Goal: Task Accomplishment & Management: Complete application form

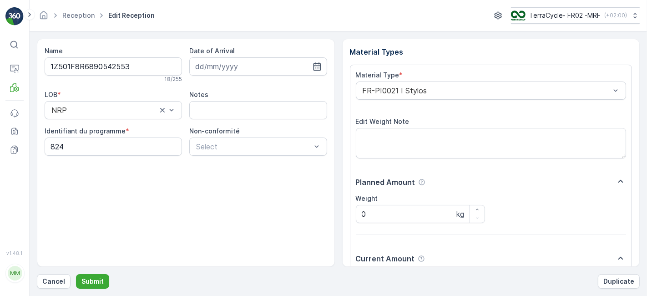
scroll to position [112, 0]
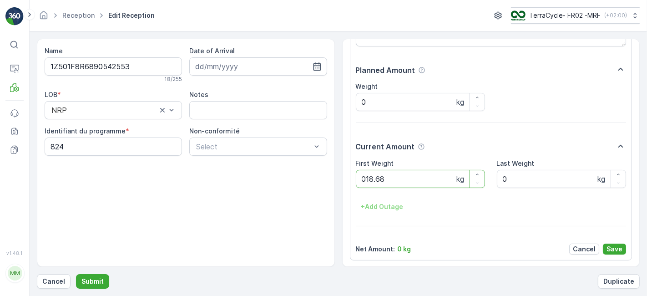
click at [76, 274] on button "Submit" at bounding box center [92, 281] width 33 height 15
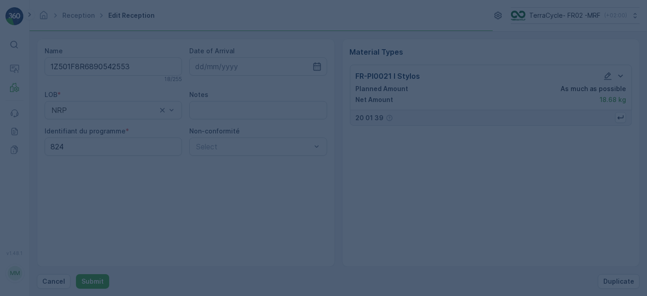
scroll to position [0, 0]
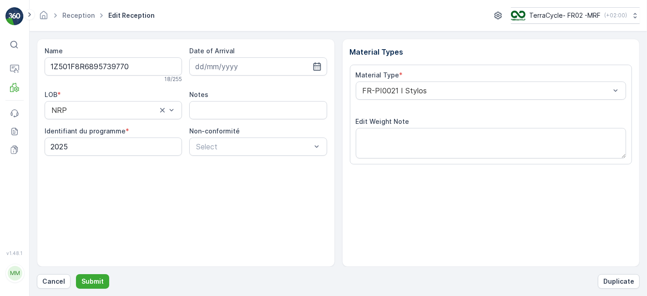
scroll to position [112, 0]
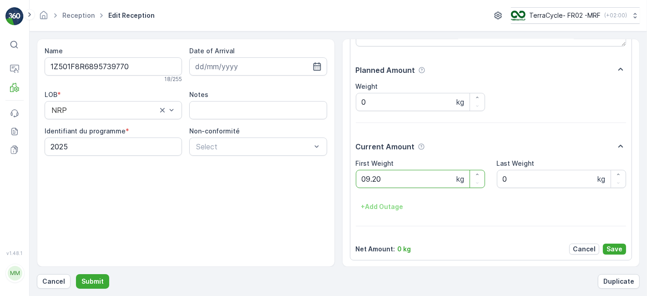
click at [76, 274] on button "Submit" at bounding box center [92, 281] width 33 height 15
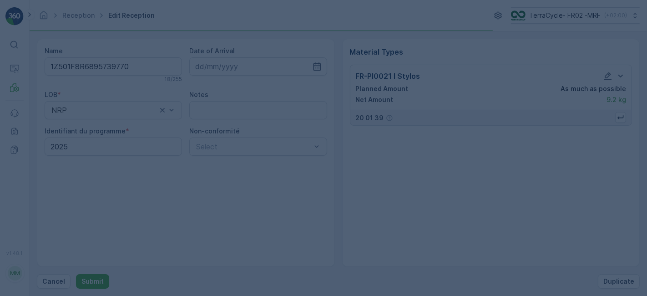
scroll to position [0, 0]
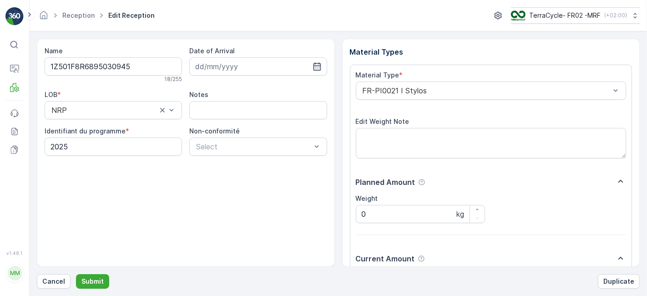
scroll to position [112, 0]
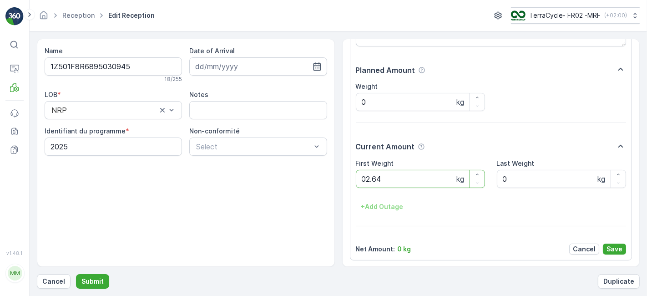
click at [76, 274] on button "Submit" at bounding box center [92, 281] width 33 height 15
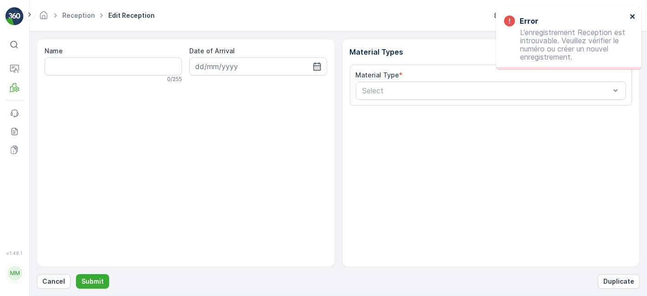
click at [630, 15] on icon "close" at bounding box center [632, 16] width 5 height 5
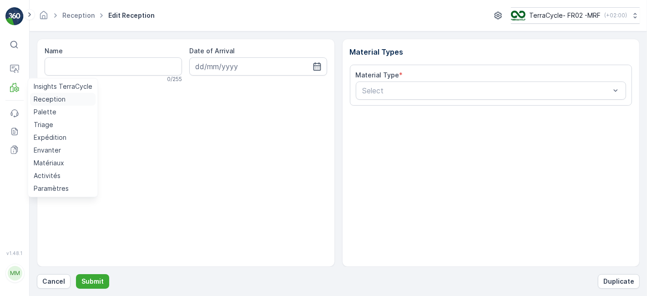
click at [45, 99] on p "Reception" at bounding box center [50, 99] width 32 height 9
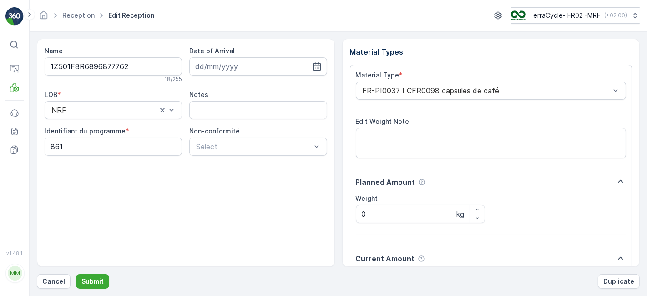
scroll to position [112, 0]
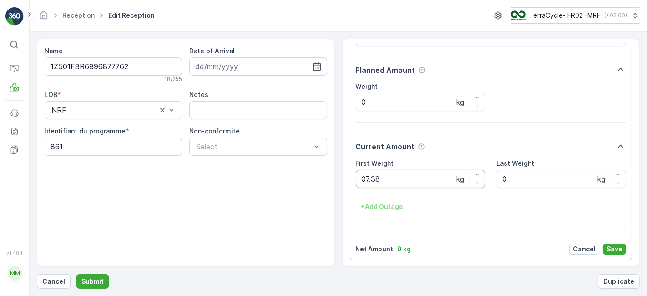
click at [76, 274] on button "Submit" at bounding box center [92, 281] width 33 height 15
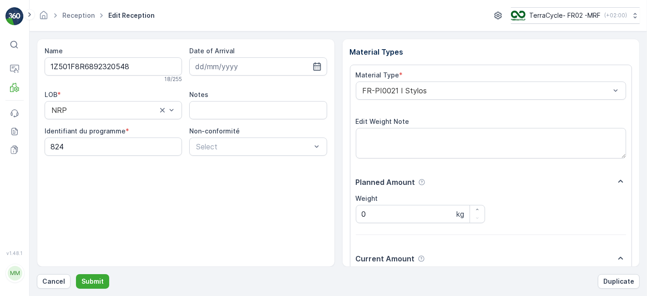
scroll to position [112, 0]
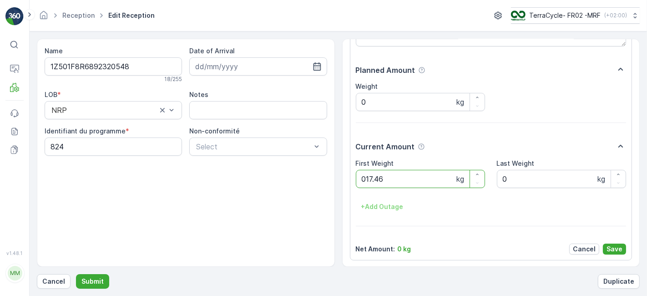
click at [76, 274] on button "Submit" at bounding box center [92, 281] width 33 height 15
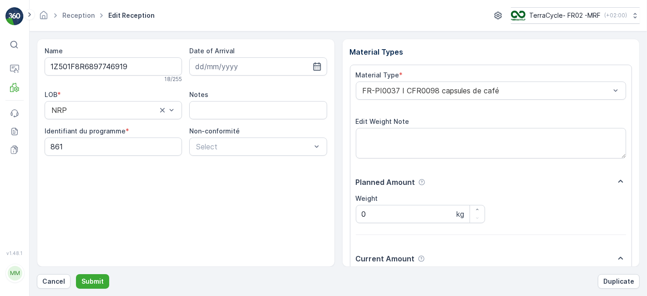
scroll to position [112, 0]
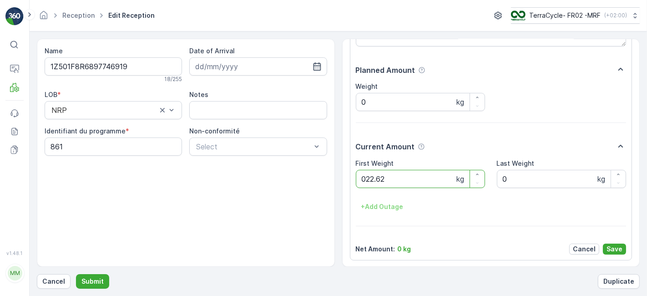
click at [76, 274] on button "Submit" at bounding box center [92, 281] width 33 height 15
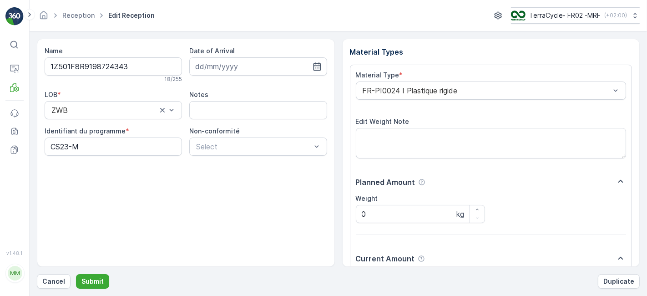
scroll to position [112, 0]
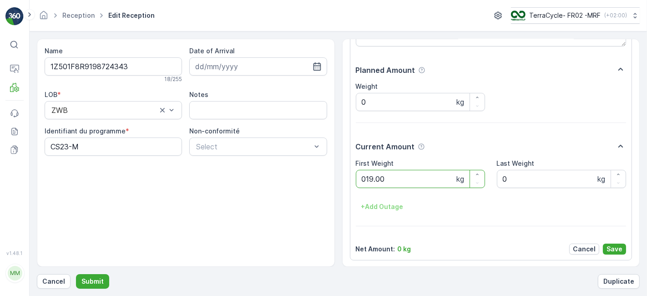
click at [76, 274] on button "Submit" at bounding box center [92, 281] width 33 height 15
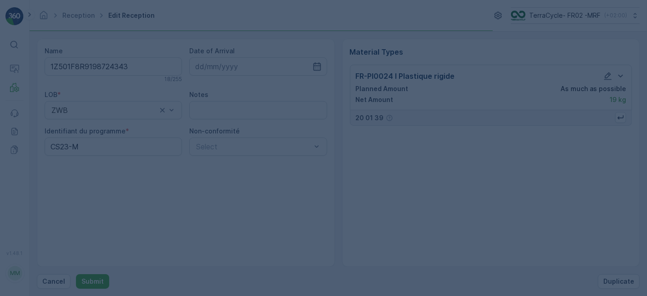
scroll to position [0, 0]
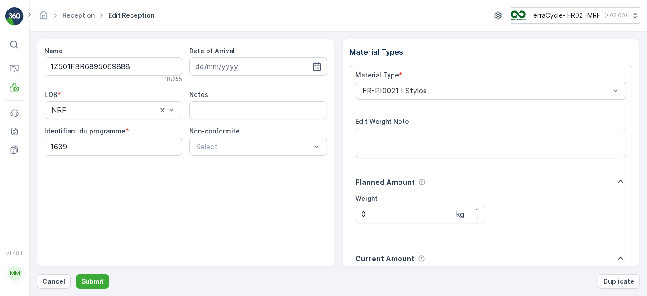
scroll to position [112, 0]
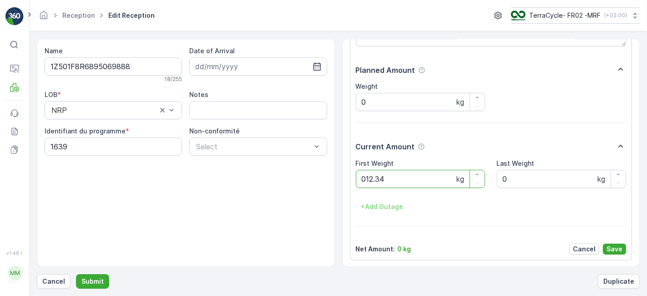
click at [76, 274] on button "Submit" at bounding box center [92, 281] width 33 height 15
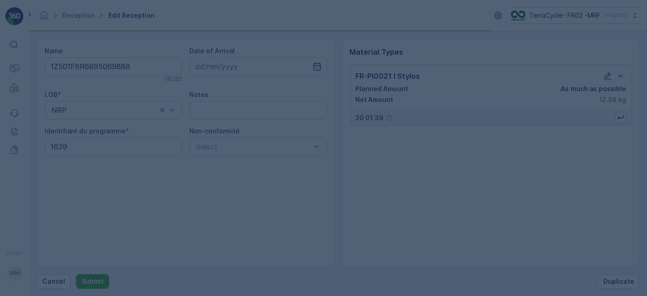
scroll to position [0, 0]
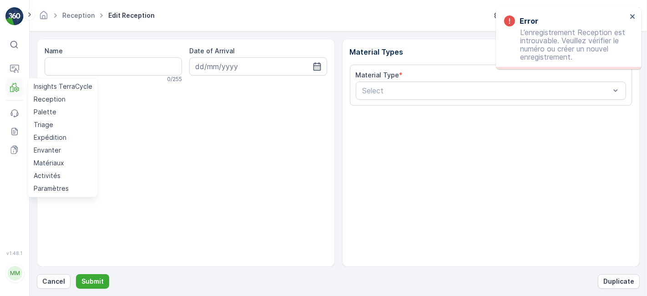
click at [15, 87] on icon at bounding box center [16, 88] width 5 height 5
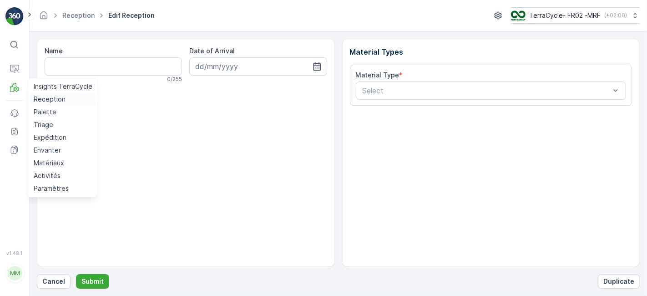
click at [47, 102] on p "Reception" at bounding box center [50, 99] width 32 height 9
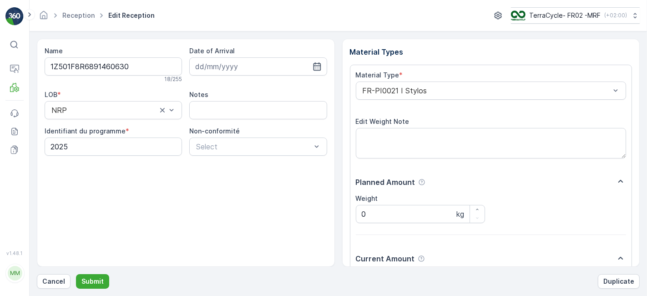
scroll to position [112, 0]
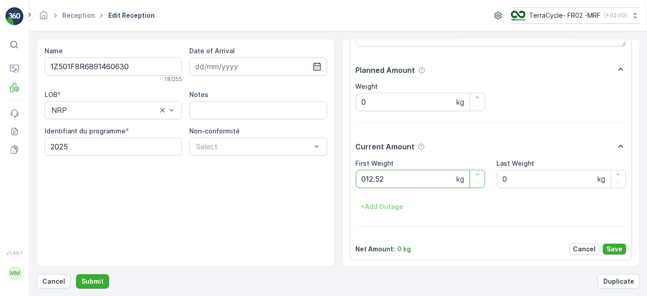
click at [76, 274] on button "Submit" at bounding box center [92, 281] width 33 height 15
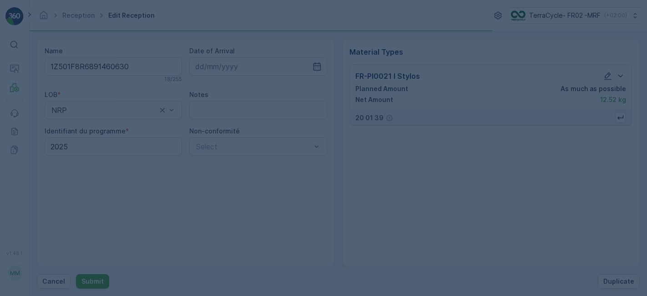
scroll to position [0, 0]
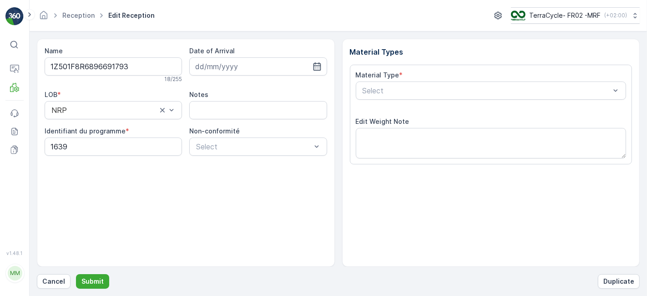
scroll to position [112, 0]
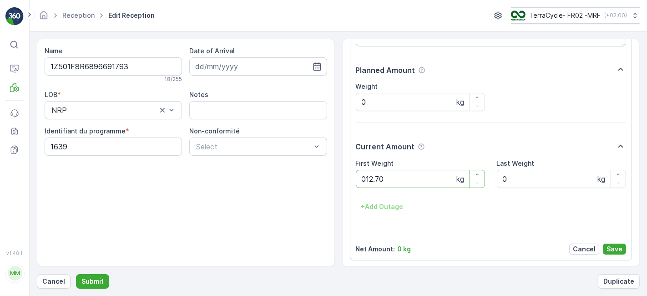
click at [76, 274] on button "Submit" at bounding box center [92, 281] width 33 height 15
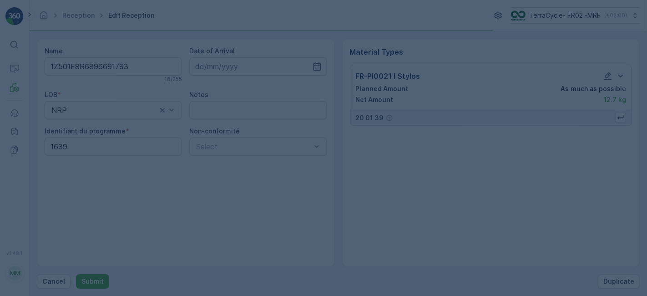
scroll to position [0, 0]
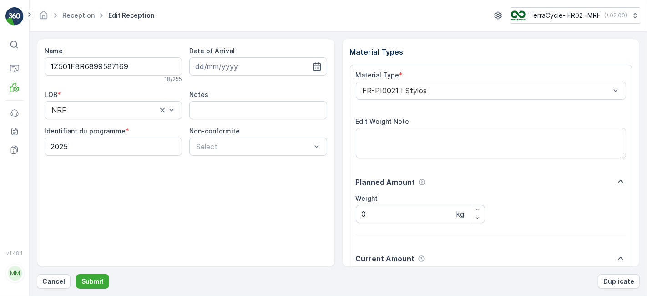
scroll to position [112, 0]
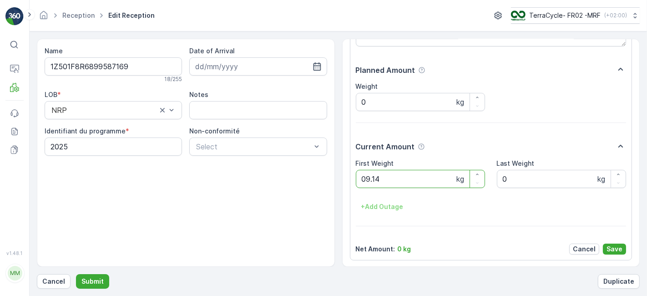
click at [76, 274] on button "Submit" at bounding box center [92, 281] width 33 height 15
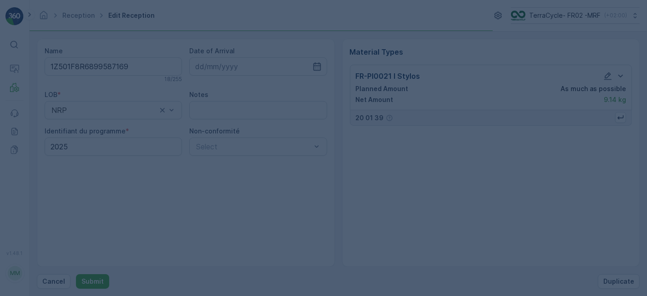
scroll to position [0, 0]
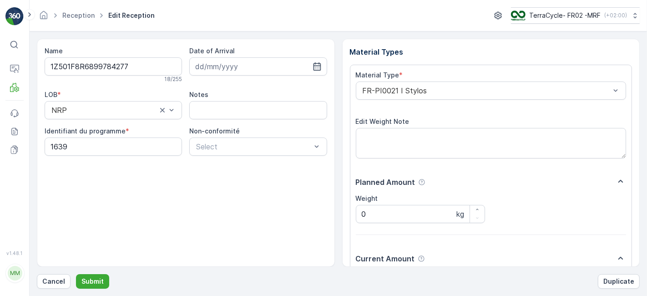
scroll to position [112, 0]
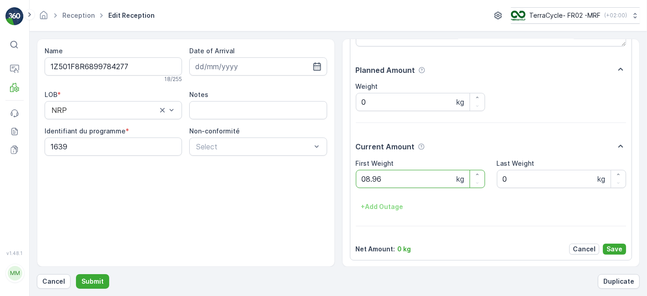
click at [76, 274] on button "Submit" at bounding box center [92, 281] width 33 height 15
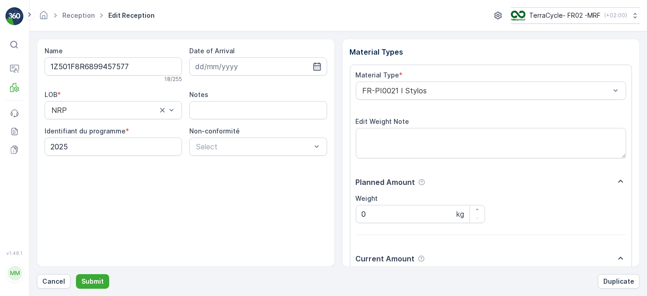
scroll to position [112, 0]
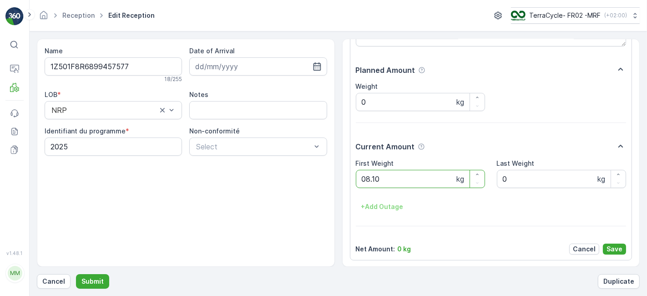
click at [76, 274] on button "Submit" at bounding box center [92, 281] width 33 height 15
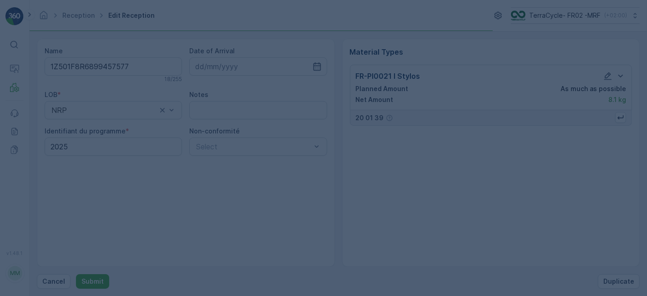
scroll to position [0, 0]
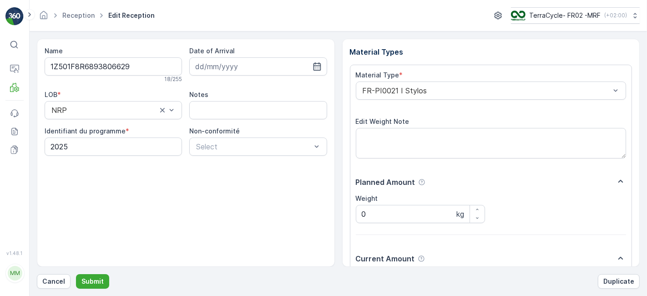
scroll to position [112, 0]
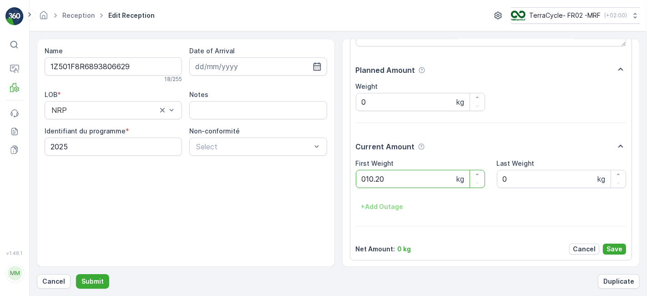
click at [76, 274] on button "Submit" at bounding box center [92, 281] width 33 height 15
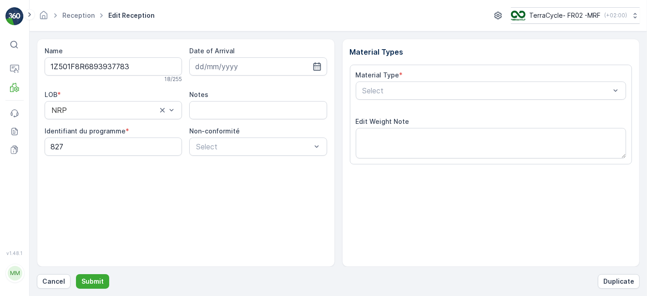
scroll to position [112, 0]
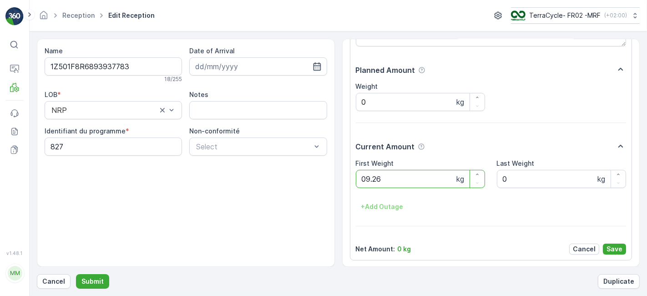
click at [76, 274] on button "Submit" at bounding box center [92, 281] width 33 height 15
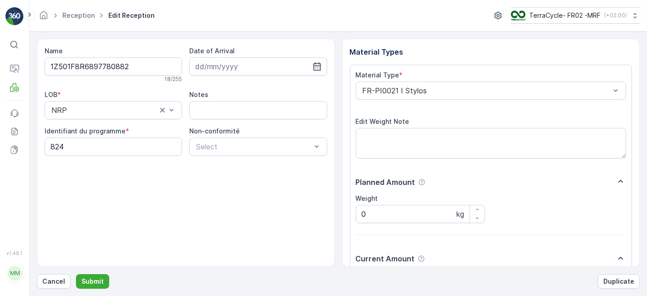
scroll to position [112, 0]
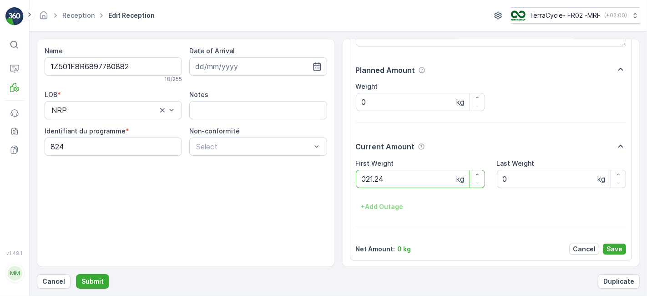
click at [76, 274] on button "Submit" at bounding box center [92, 281] width 33 height 15
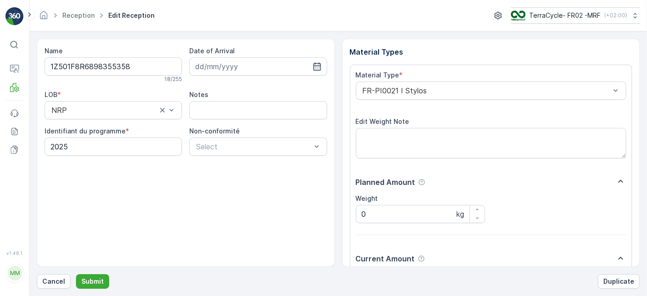
scroll to position [112, 0]
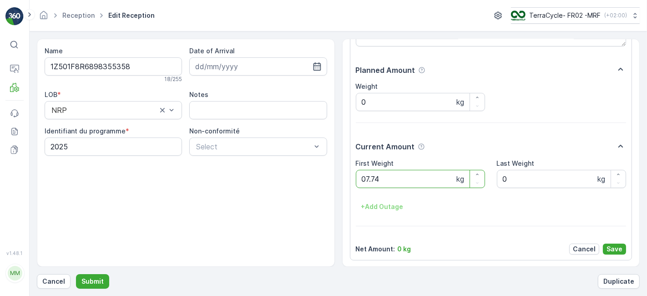
click at [76, 274] on button "Submit" at bounding box center [92, 281] width 33 height 15
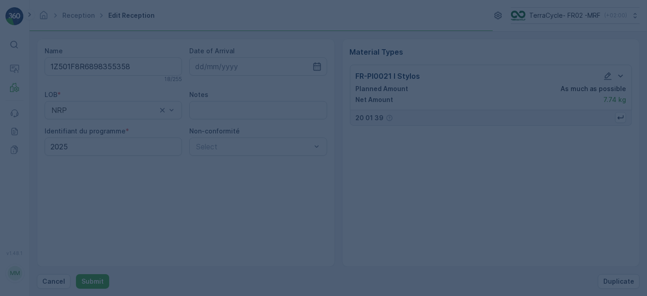
scroll to position [0, 0]
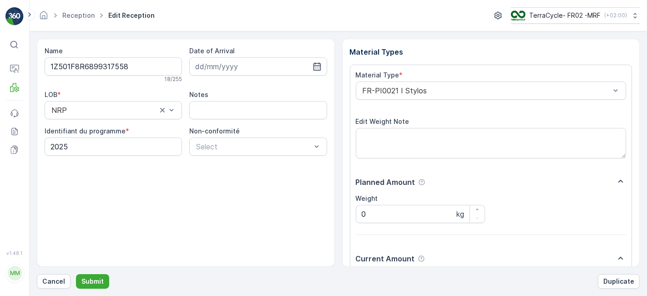
scroll to position [112, 0]
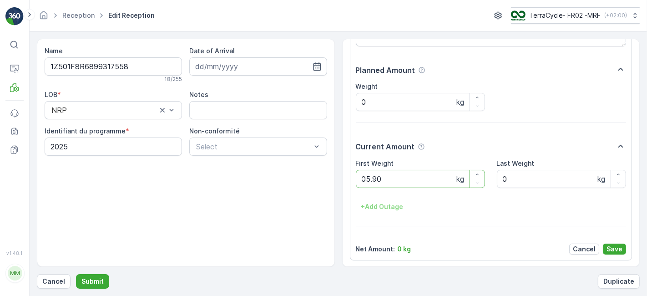
click at [76, 274] on button "Submit" at bounding box center [92, 281] width 33 height 15
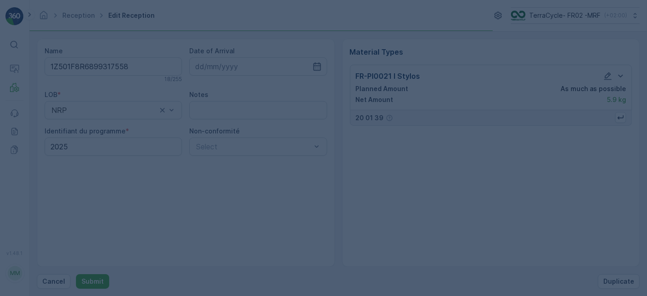
scroll to position [0, 0]
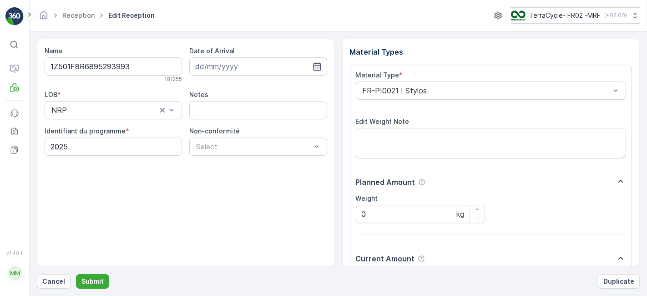
scroll to position [112, 0]
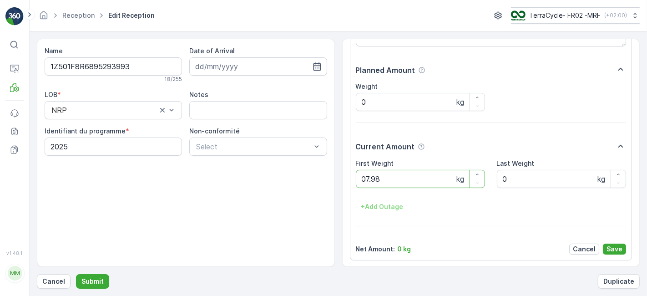
click at [76, 274] on button "Submit" at bounding box center [92, 281] width 33 height 15
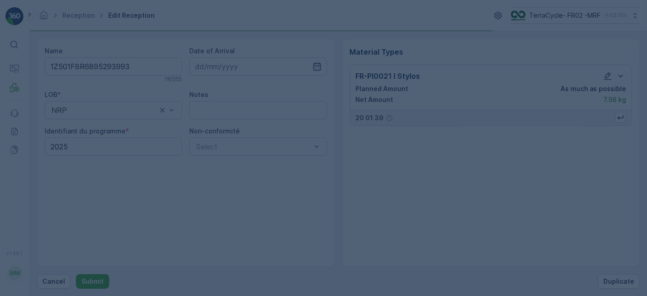
scroll to position [0, 0]
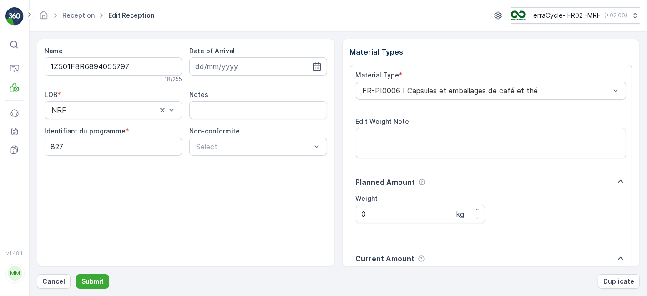
scroll to position [112, 0]
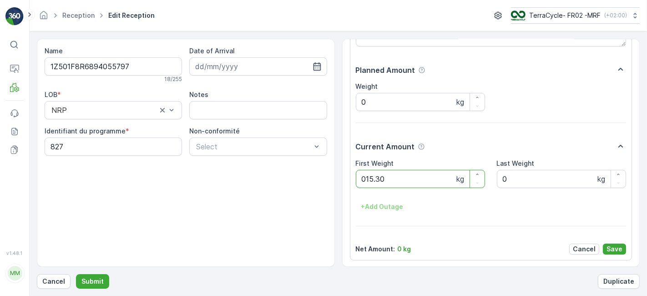
click at [76, 274] on button "Submit" at bounding box center [92, 281] width 33 height 15
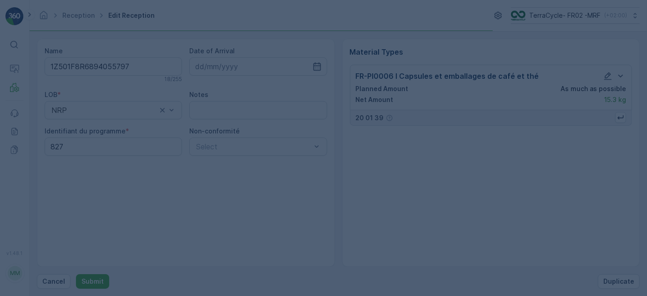
scroll to position [0, 0]
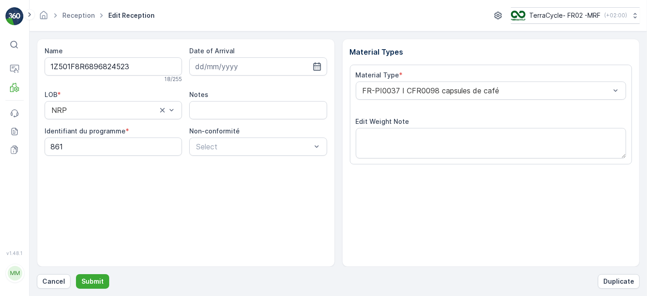
scroll to position [112, 0]
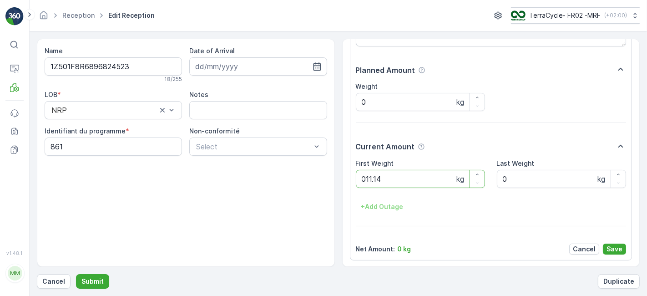
click at [76, 274] on button "Submit" at bounding box center [92, 281] width 33 height 15
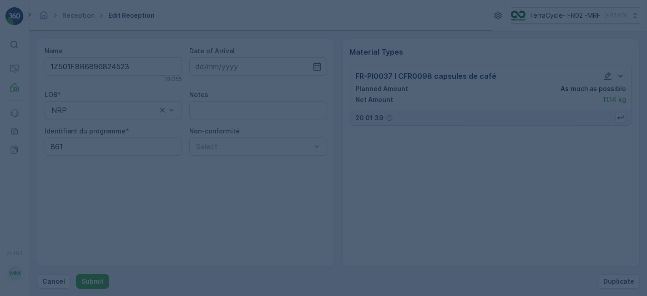
scroll to position [0, 0]
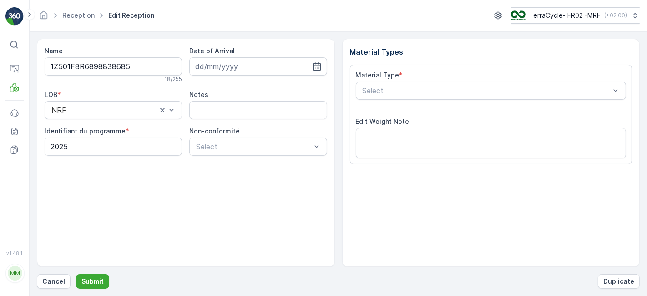
scroll to position [112, 0]
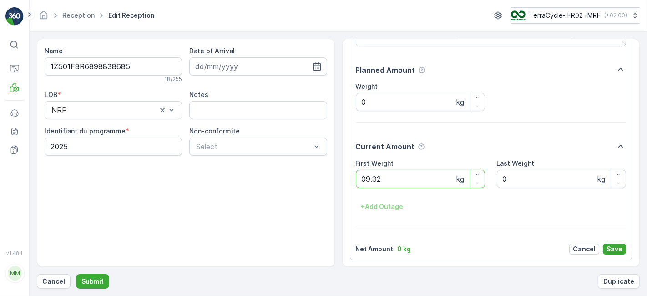
click at [76, 274] on button "Submit" at bounding box center [92, 281] width 33 height 15
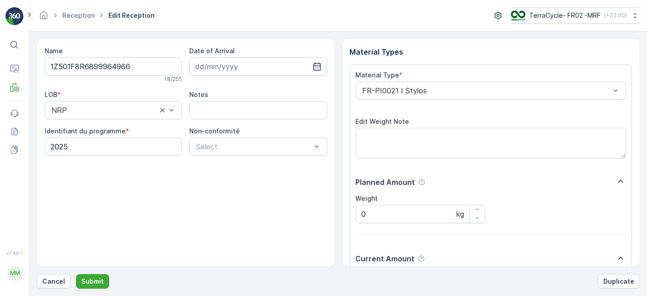
scroll to position [112, 0]
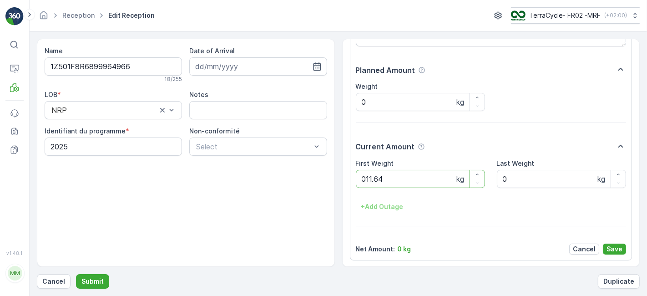
click at [76, 274] on button "Submit" at bounding box center [92, 281] width 33 height 15
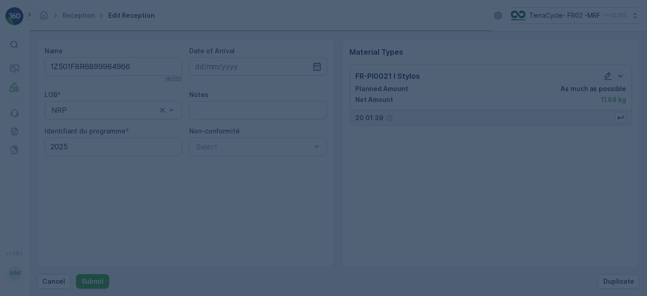
scroll to position [0, 0]
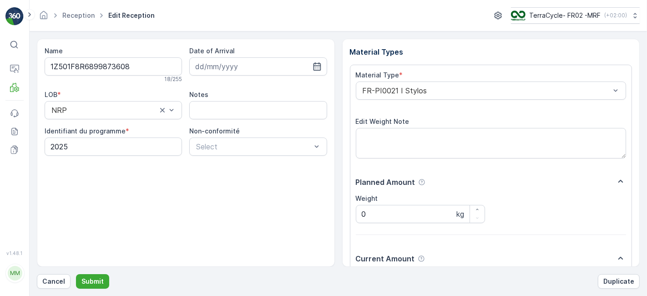
scroll to position [112, 0]
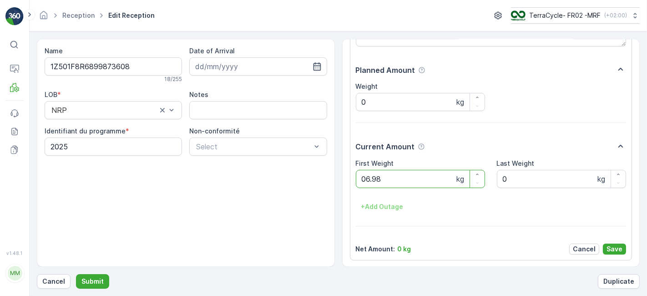
click at [76, 274] on button "Submit" at bounding box center [92, 281] width 33 height 15
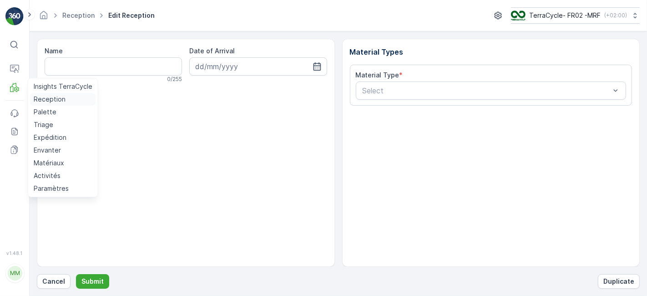
click at [62, 100] on p "Reception" at bounding box center [50, 99] width 32 height 9
click at [38, 98] on p "Reception" at bounding box center [50, 99] width 32 height 9
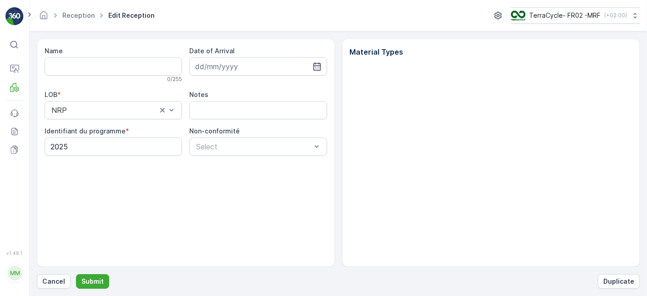
type input "1Z501F8R6899873608"
type input "[DATE]"
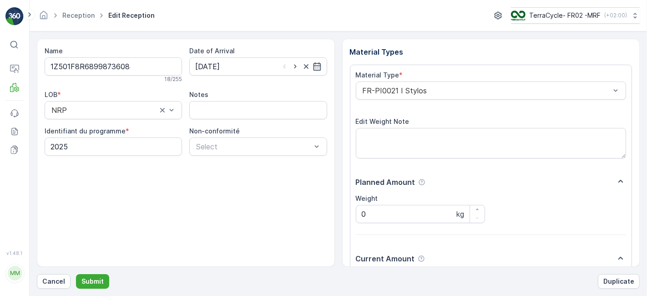
scroll to position [112, 0]
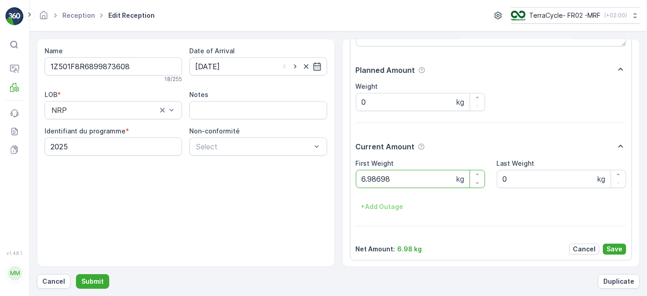
click at [76, 274] on button "Submit" at bounding box center [92, 281] width 33 height 15
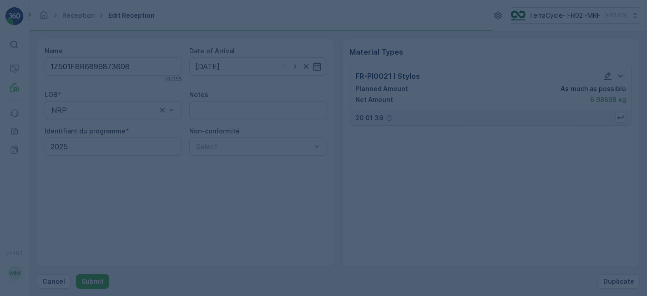
scroll to position [0, 0]
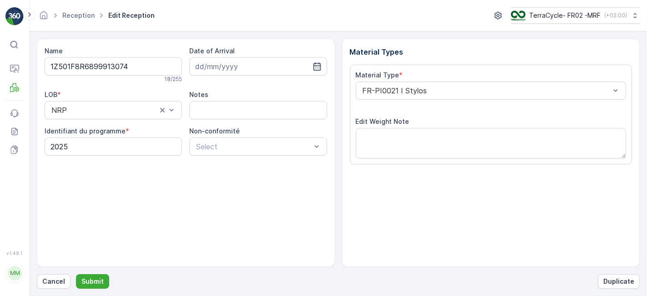
scroll to position [112, 0]
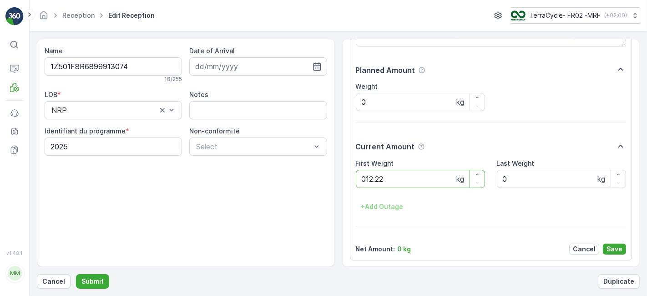
click at [76, 274] on button "Submit" at bounding box center [92, 281] width 33 height 15
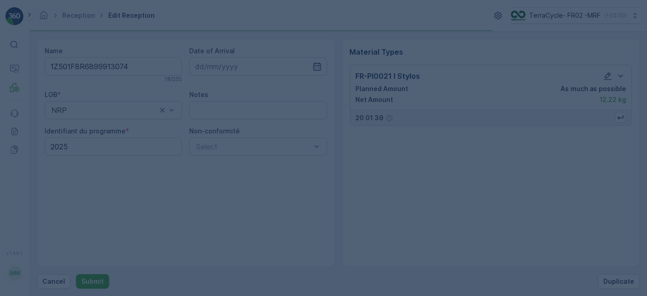
scroll to position [0, 0]
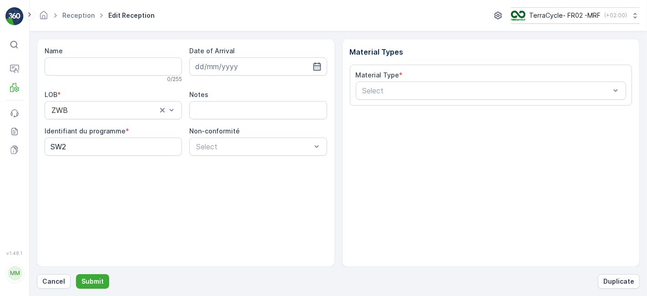
type input "1Z501F8R9199214857"
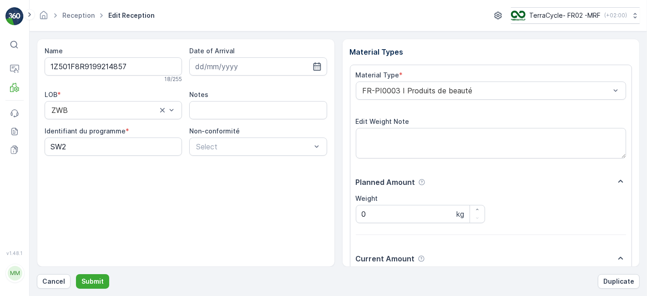
scroll to position [112, 0]
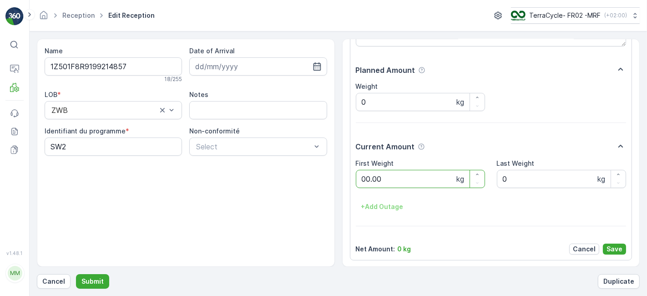
click at [76, 274] on button "Submit" at bounding box center [92, 281] width 33 height 15
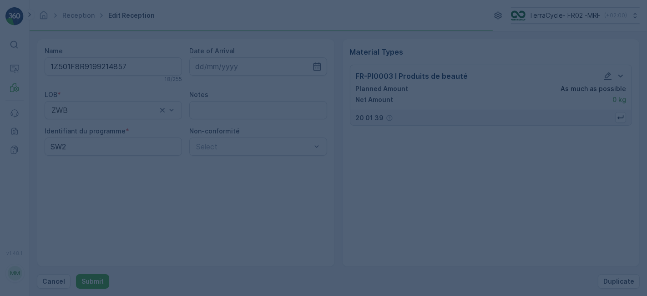
scroll to position [0, 0]
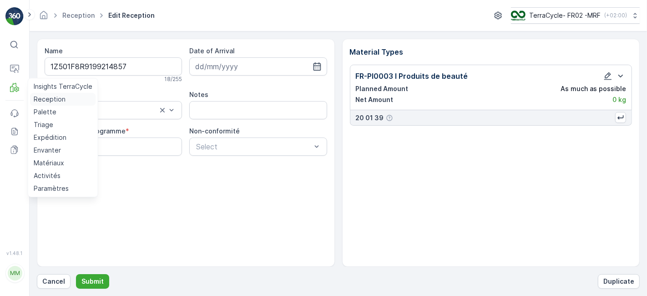
click at [46, 98] on p "Reception" at bounding box center [50, 99] width 32 height 9
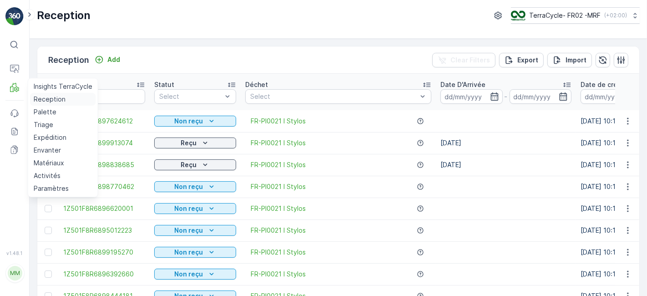
click at [46, 98] on p "Reception" at bounding box center [50, 99] width 32 height 9
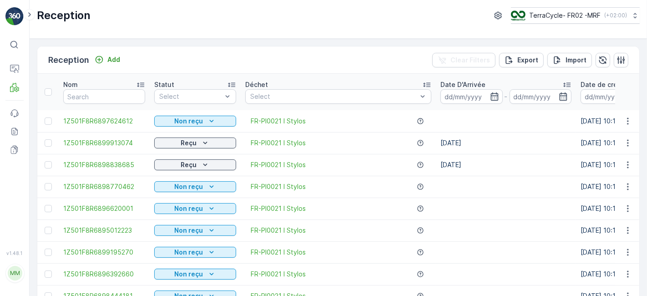
click at [173, 58] on div "Reception Add Clear Filters Export Import" at bounding box center [338, 59] width 602 height 27
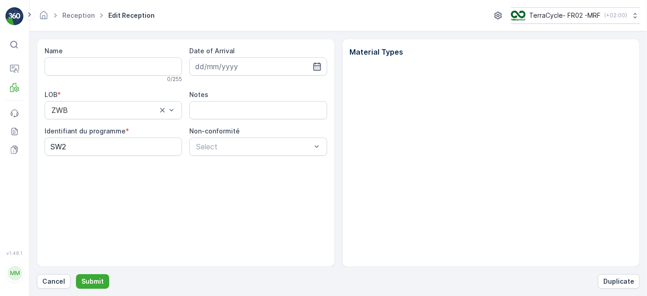
type input "1Z501F8R9199214857"
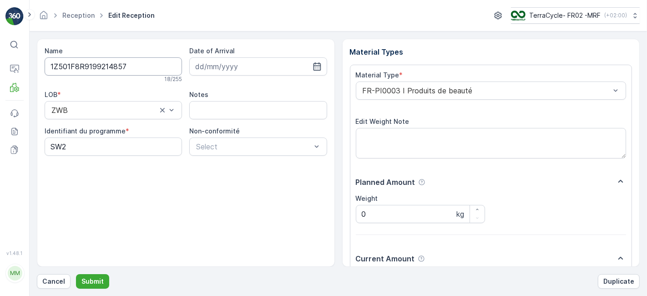
scroll to position [112, 0]
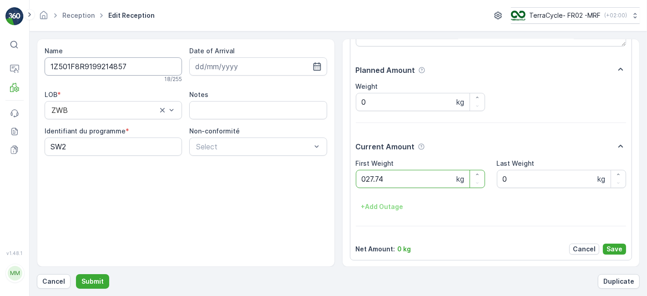
click at [76, 274] on button "Submit" at bounding box center [92, 281] width 33 height 15
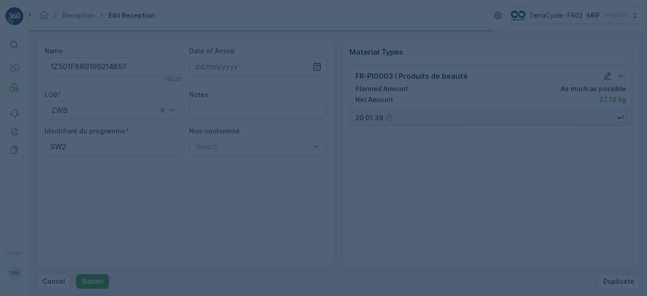
scroll to position [0, 0]
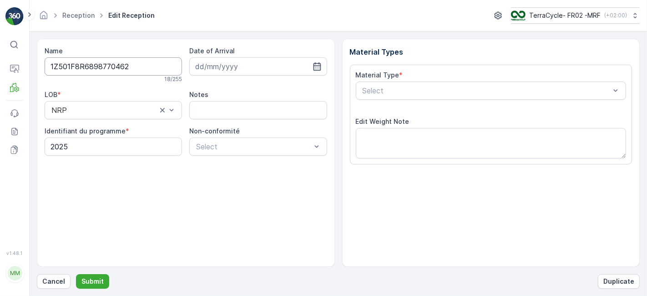
scroll to position [112, 0]
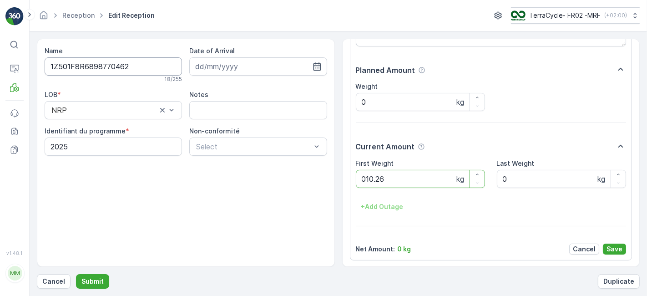
click at [76, 274] on button "Submit" at bounding box center [92, 281] width 33 height 15
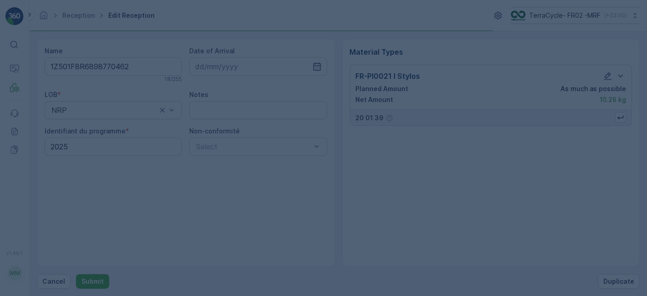
scroll to position [0, 0]
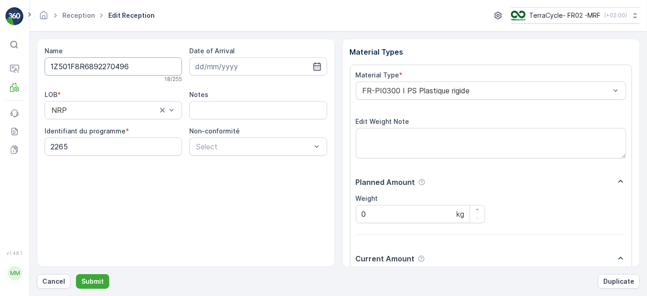
scroll to position [112, 0]
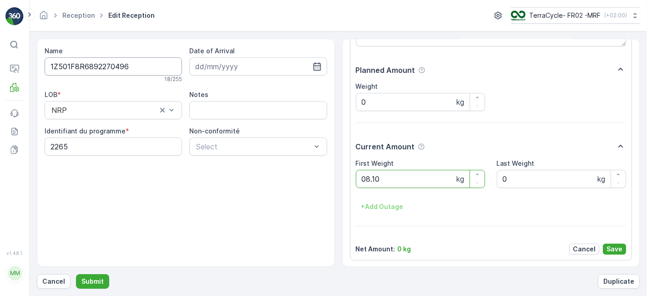
click at [76, 274] on button "Submit" at bounding box center [92, 281] width 33 height 15
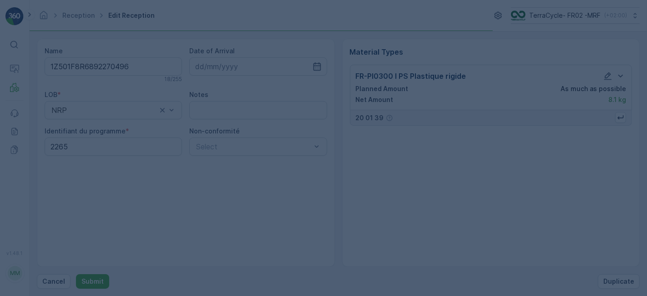
scroll to position [0, 0]
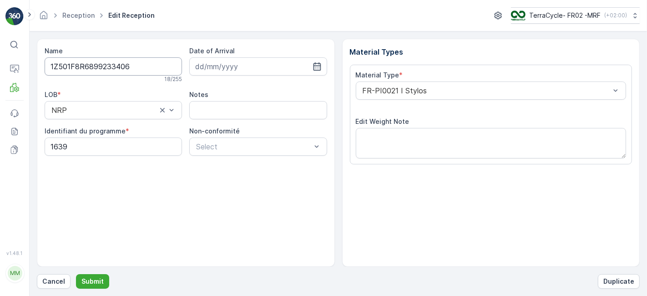
scroll to position [112, 0]
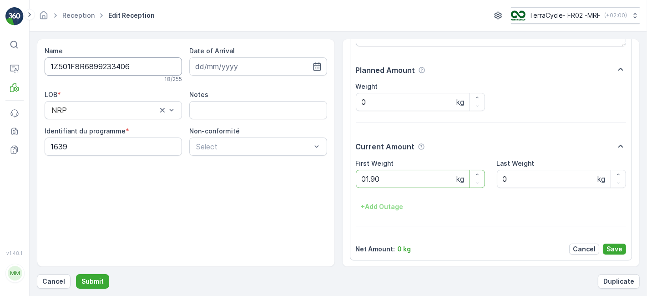
click at [76, 274] on button "Submit" at bounding box center [92, 281] width 33 height 15
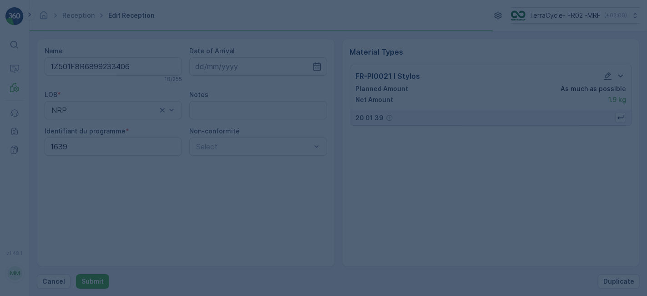
scroll to position [0, 0]
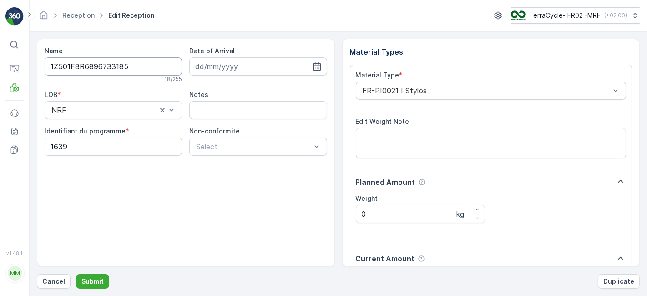
scroll to position [112, 0]
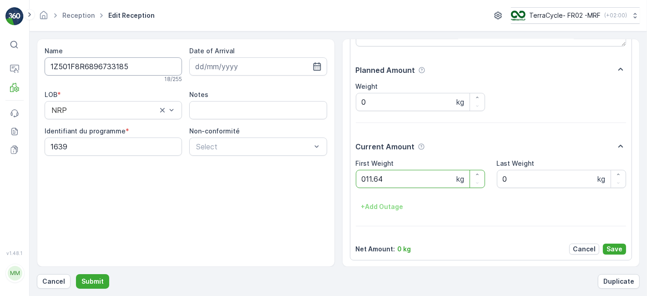
click at [76, 274] on button "Submit" at bounding box center [92, 281] width 33 height 15
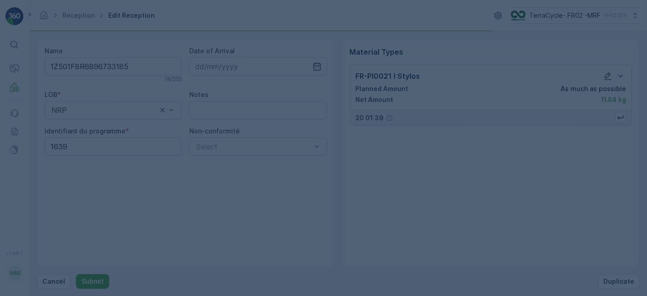
scroll to position [0, 0]
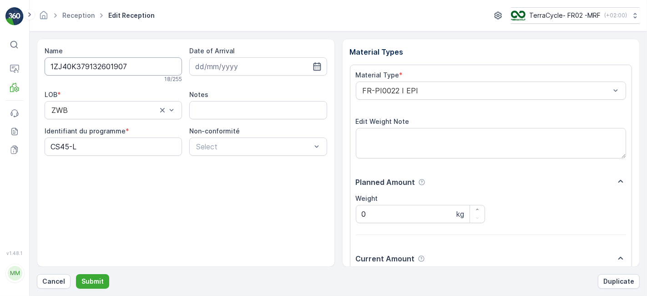
scroll to position [112, 0]
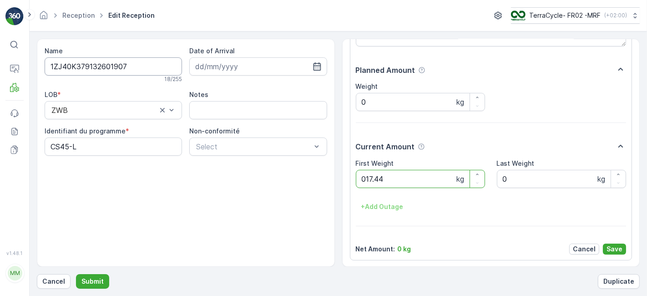
click at [76, 274] on button "Submit" at bounding box center [92, 281] width 33 height 15
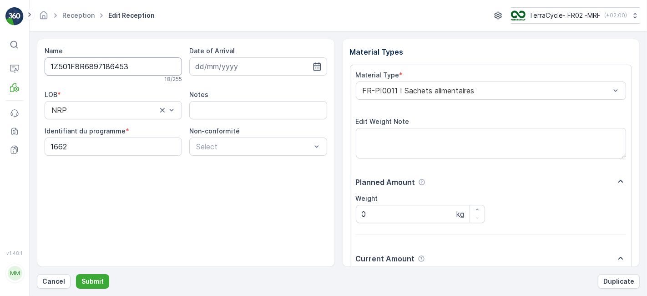
scroll to position [112, 0]
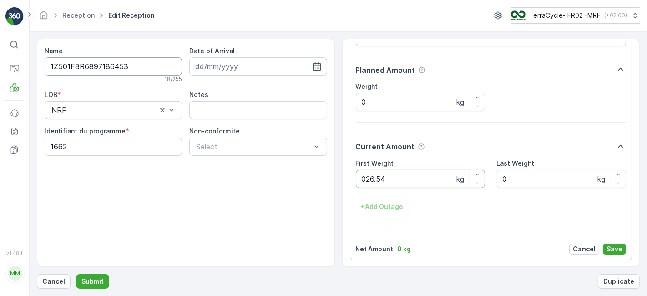
click at [76, 274] on button "Submit" at bounding box center [92, 281] width 33 height 15
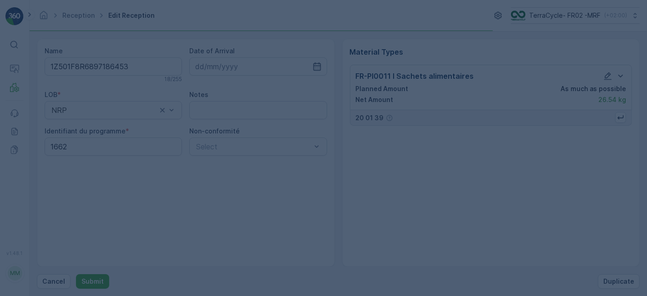
scroll to position [0, 0]
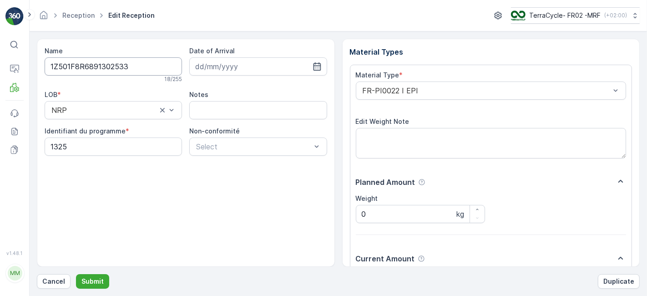
scroll to position [112, 0]
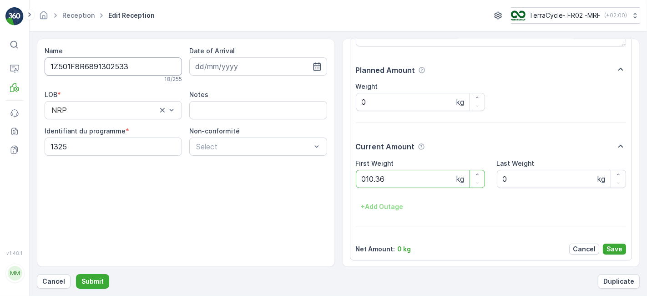
click at [76, 274] on button "Submit" at bounding box center [92, 281] width 33 height 15
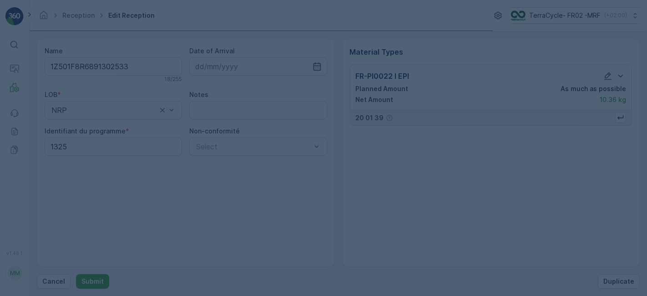
scroll to position [0, 0]
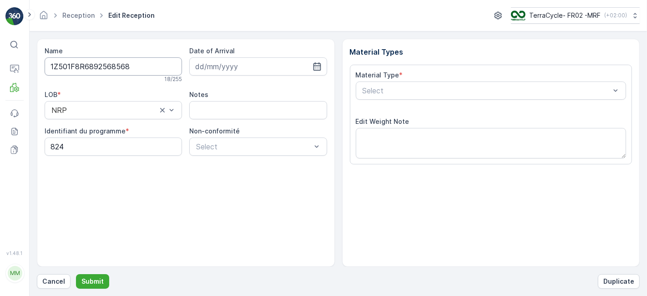
scroll to position [112, 0]
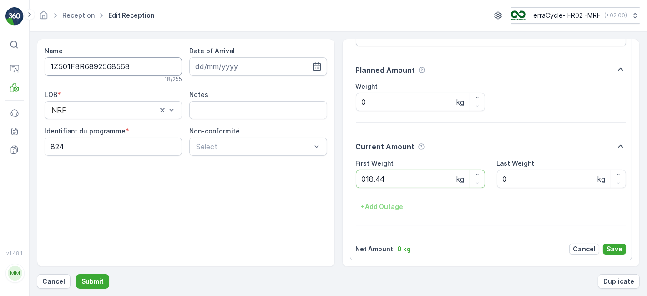
click at [76, 274] on button "Submit" at bounding box center [92, 281] width 33 height 15
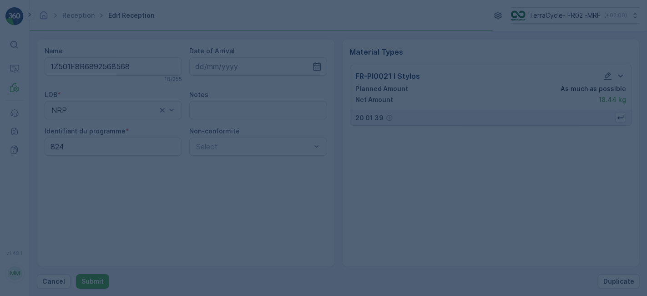
scroll to position [0, 0]
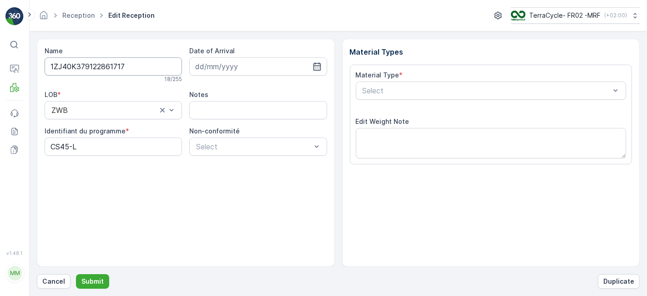
scroll to position [112, 0]
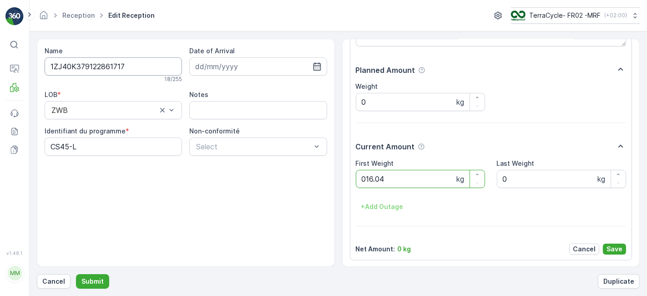
click at [76, 274] on button "Submit" at bounding box center [92, 281] width 33 height 15
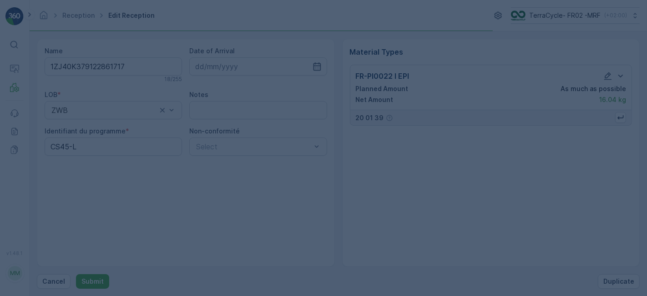
scroll to position [0, 0]
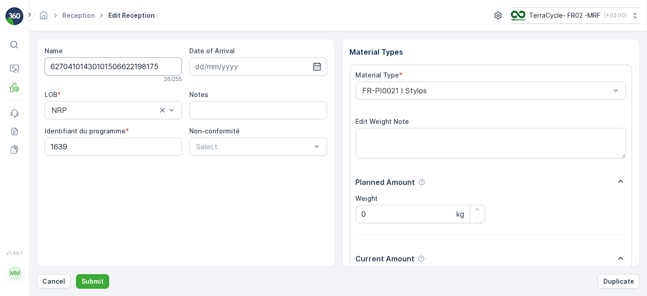
scroll to position [112, 0]
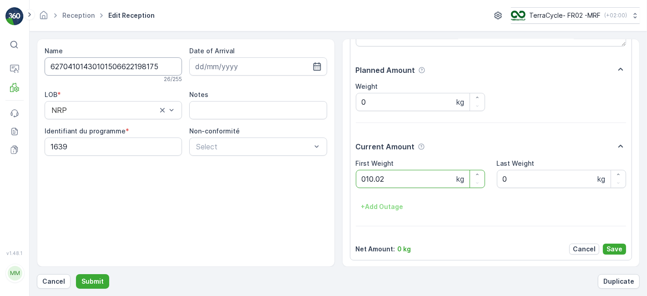
click at [76, 274] on button "Submit" at bounding box center [92, 281] width 33 height 15
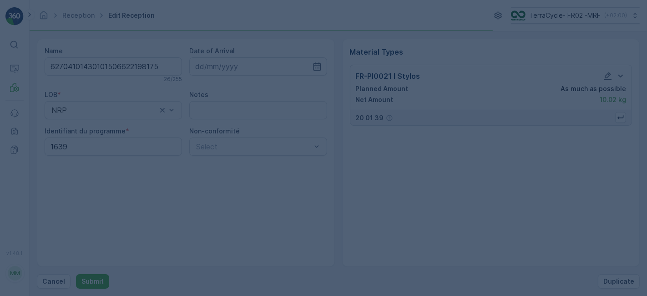
scroll to position [0, 0]
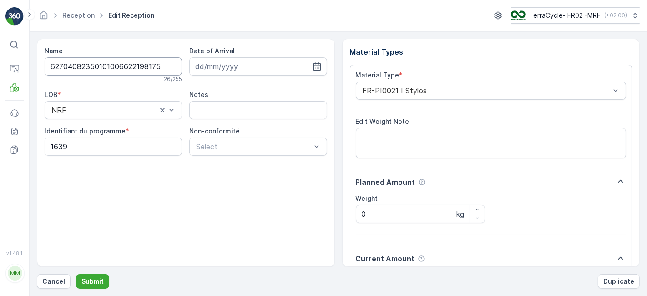
scroll to position [112, 0]
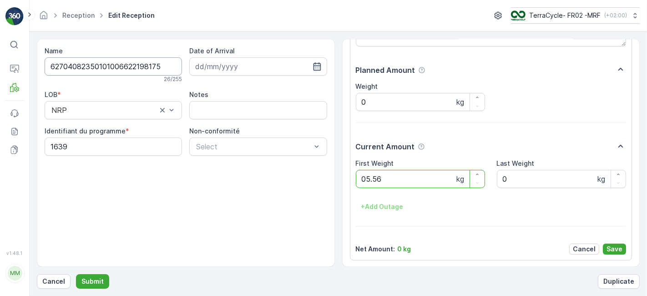
click at [76, 274] on button "Submit" at bounding box center [92, 281] width 33 height 15
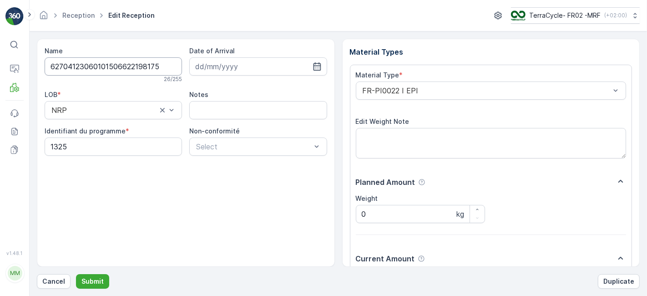
scroll to position [112, 0]
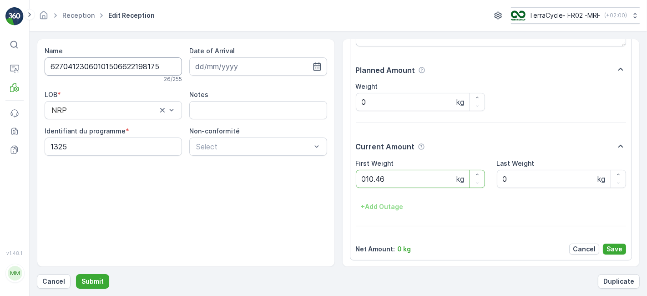
click at [76, 274] on button "Submit" at bounding box center [92, 281] width 33 height 15
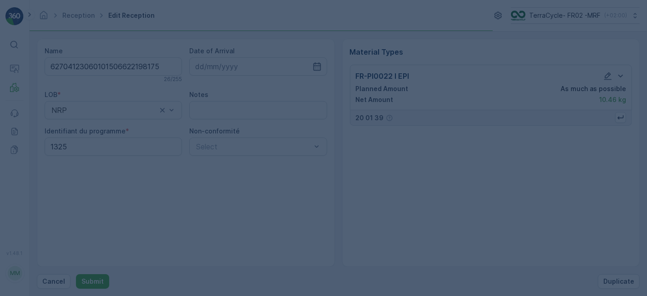
scroll to position [0, 0]
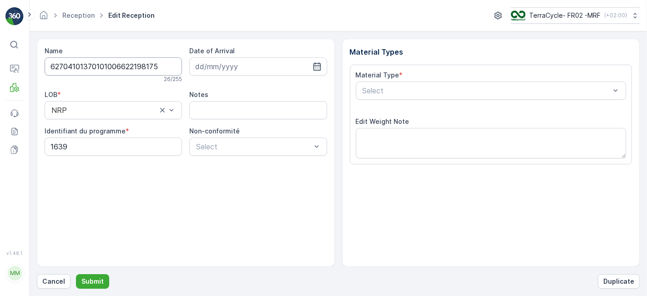
scroll to position [112, 0]
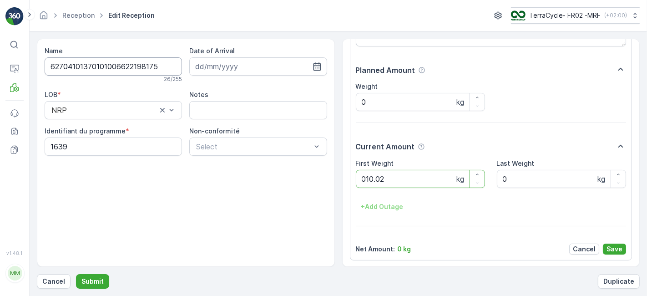
click at [76, 274] on button "Submit" at bounding box center [92, 281] width 33 height 15
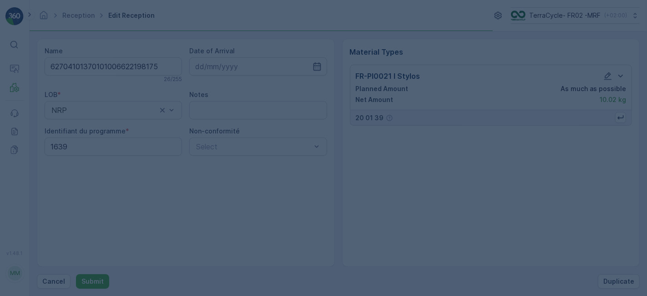
scroll to position [0, 0]
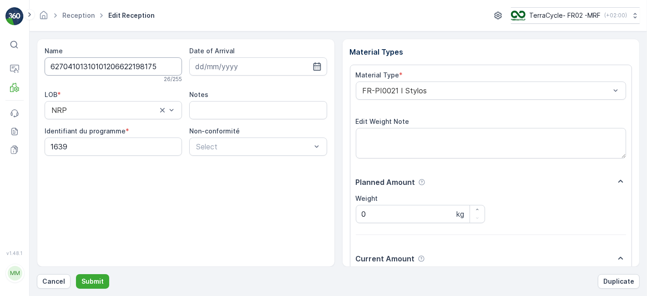
scroll to position [112, 0]
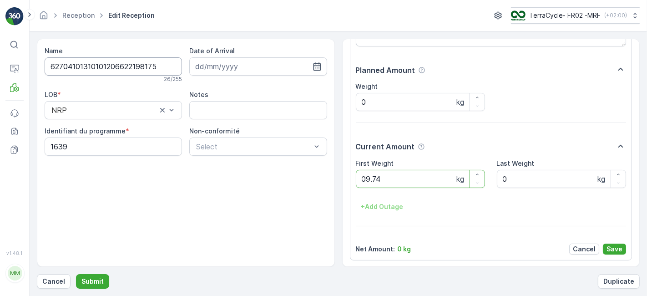
click at [76, 274] on button "Submit" at bounding box center [92, 281] width 33 height 15
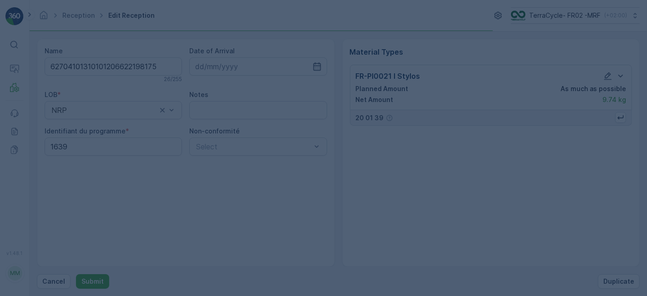
scroll to position [0, 0]
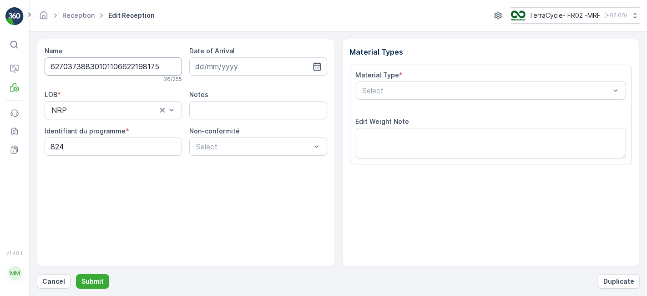
scroll to position [112, 0]
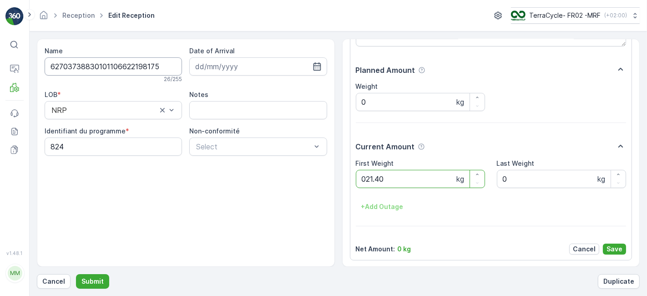
click at [76, 274] on button "Submit" at bounding box center [92, 281] width 33 height 15
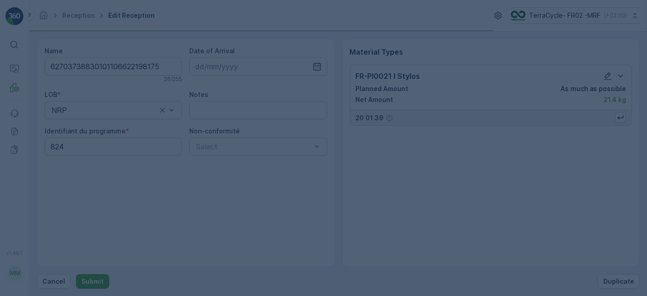
scroll to position [0, 0]
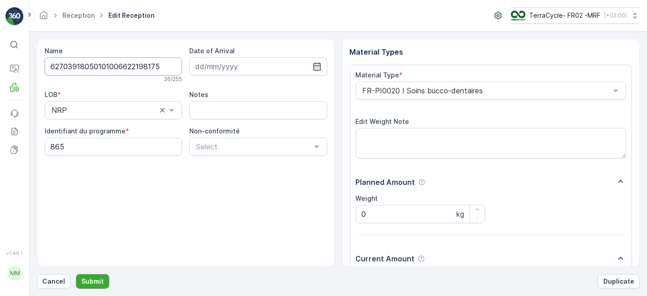
scroll to position [112, 0]
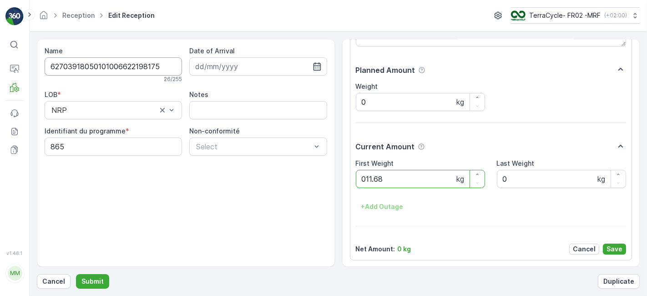
click at [76, 274] on button "Submit" at bounding box center [92, 281] width 33 height 15
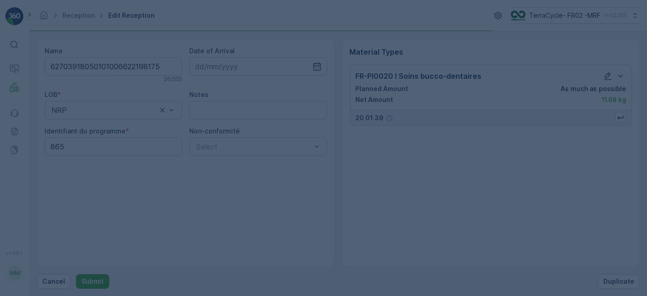
scroll to position [0, 0]
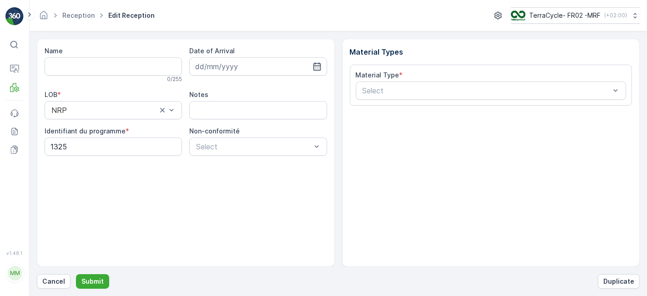
type input "62704034740101006622198175"
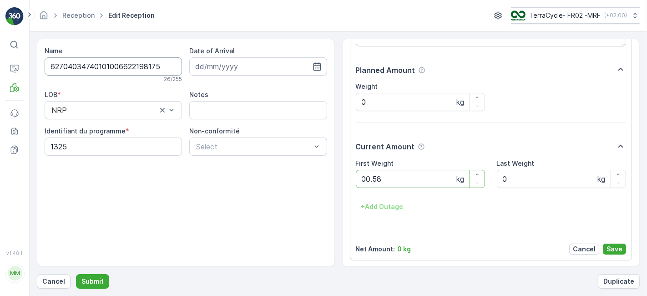
click at [76, 274] on button "Submit" at bounding box center [92, 281] width 33 height 15
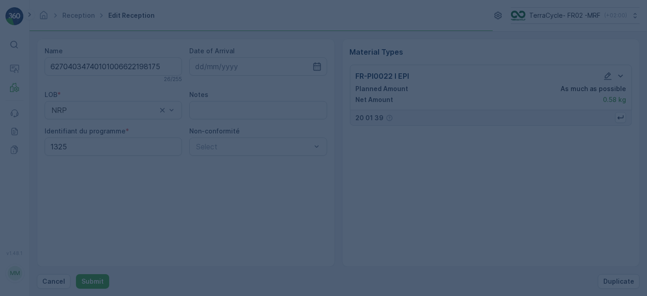
scroll to position [0, 0]
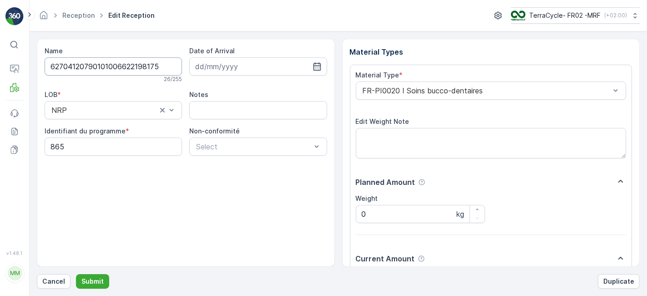
scroll to position [112, 0]
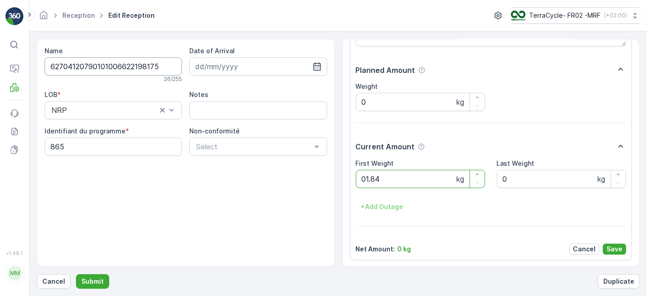
click at [76, 274] on button "Submit" at bounding box center [92, 281] width 33 height 15
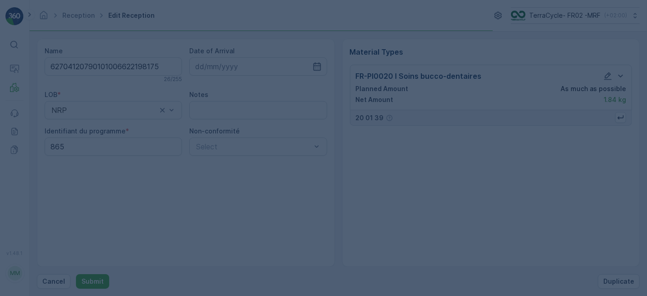
scroll to position [0, 0]
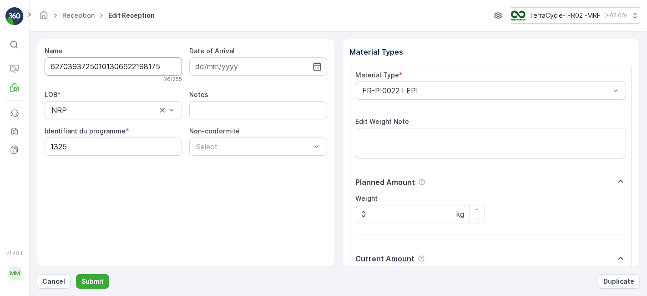
scroll to position [112, 0]
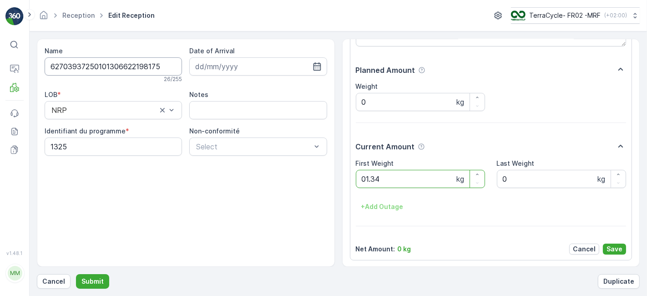
click at [76, 274] on button "Submit" at bounding box center [92, 281] width 33 height 15
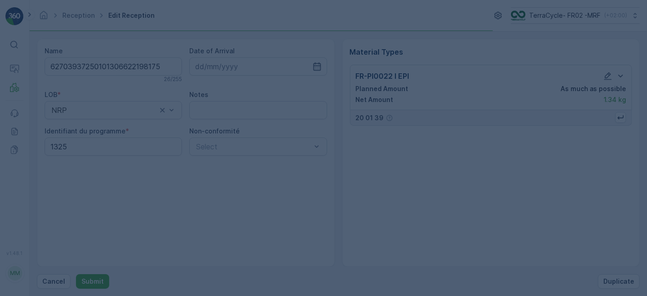
scroll to position [0, 0]
